Goal: Find specific page/section: Find specific page/section

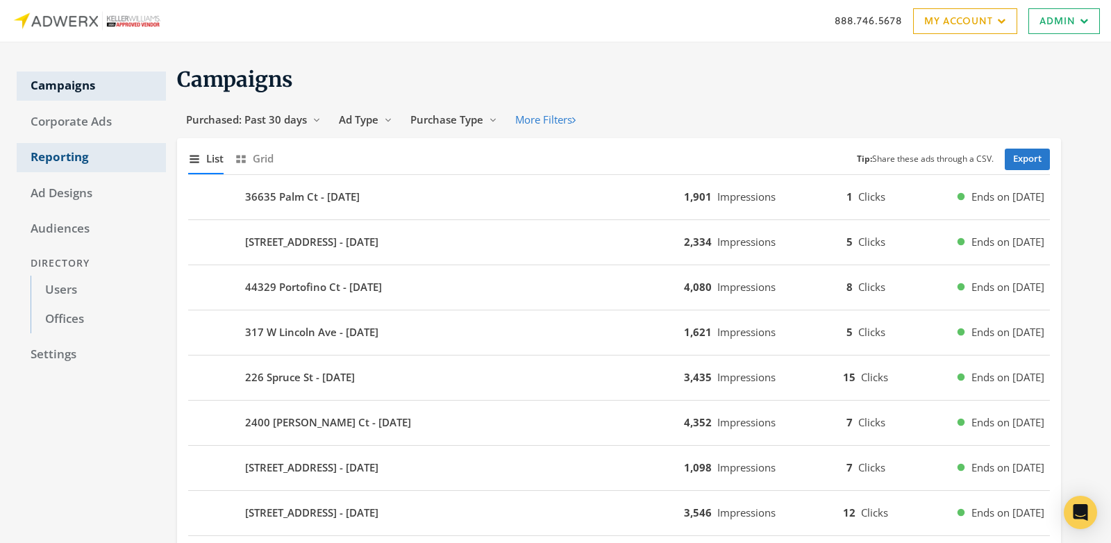
click at [67, 164] on link "Reporting" at bounding box center [91, 157] width 149 height 29
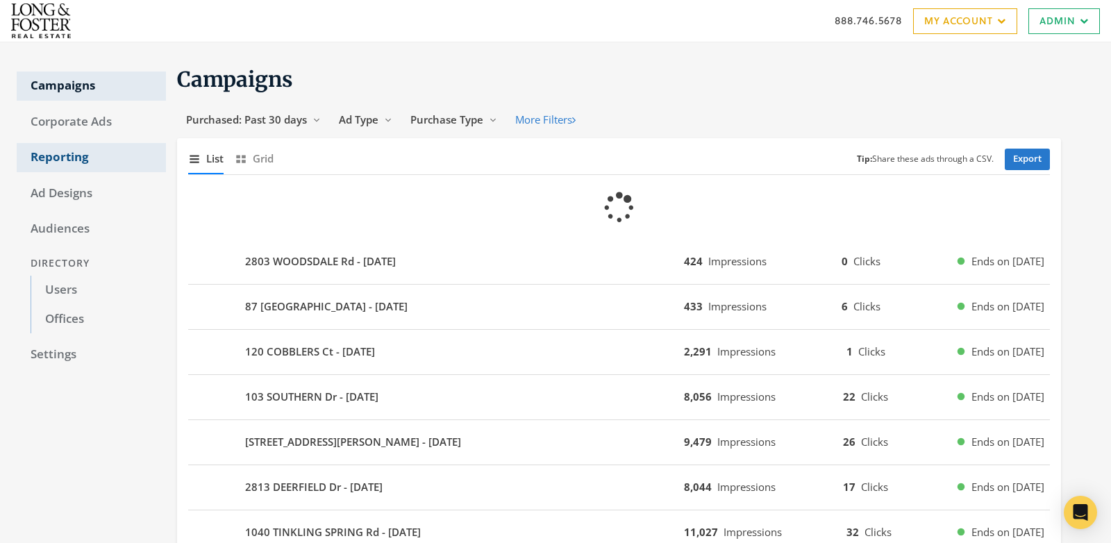
click at [63, 158] on link "Reporting" at bounding box center [91, 157] width 149 height 29
